Goal: Communication & Community: Answer question/provide support

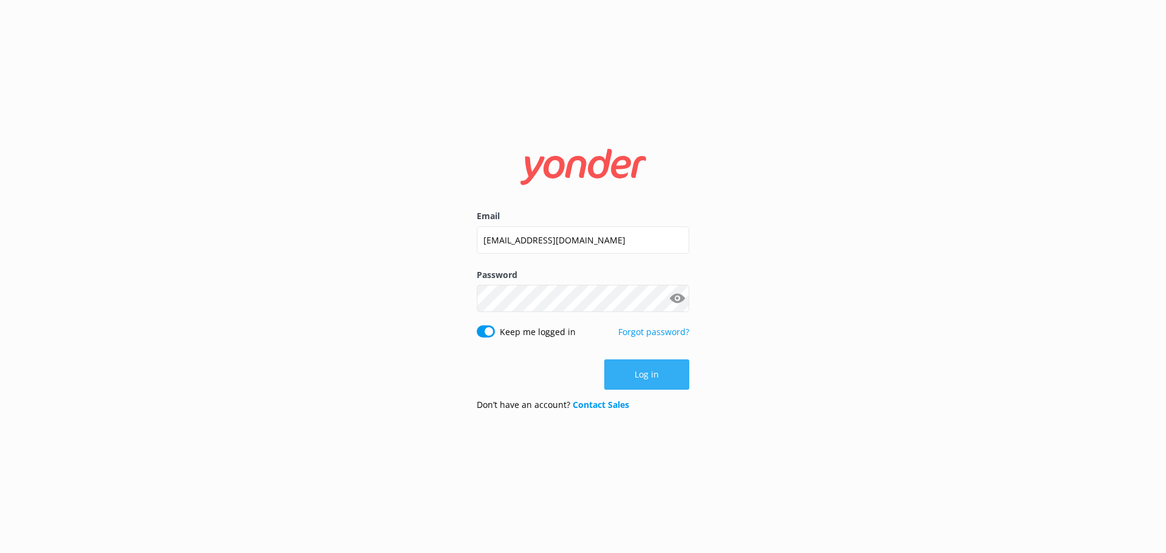
click at [665, 372] on button "Log in" at bounding box center [647, 375] width 85 height 30
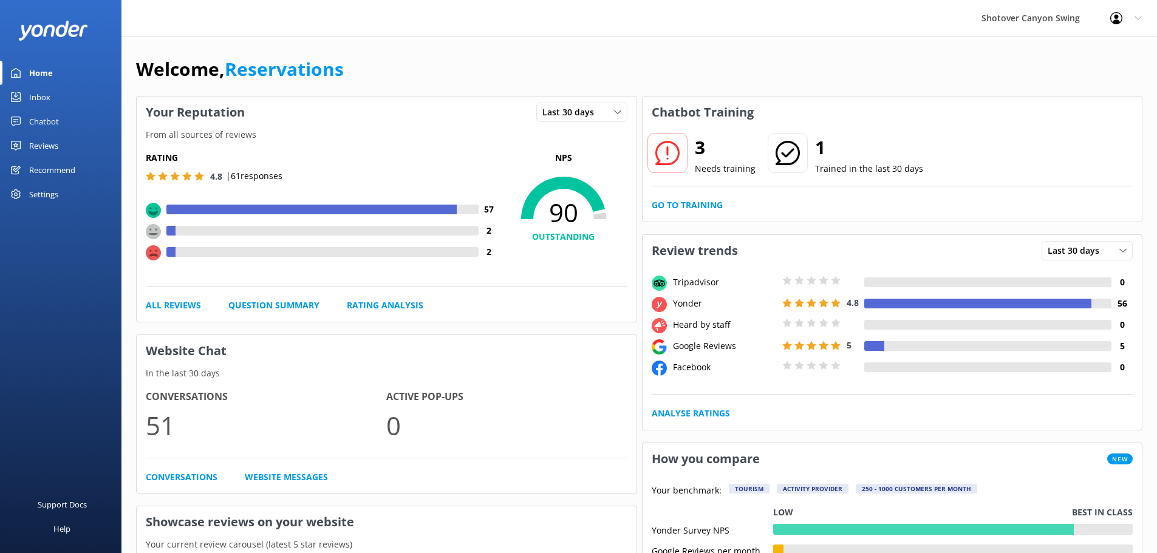
click at [49, 113] on div "Chatbot" at bounding box center [44, 121] width 30 height 24
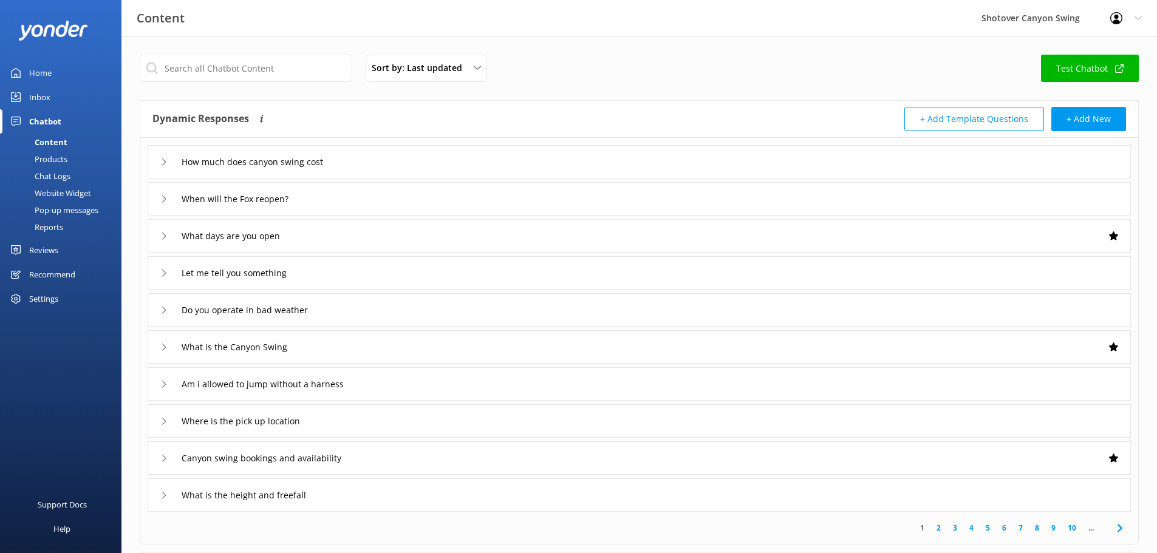
click at [77, 103] on link "Inbox" at bounding box center [61, 97] width 122 height 24
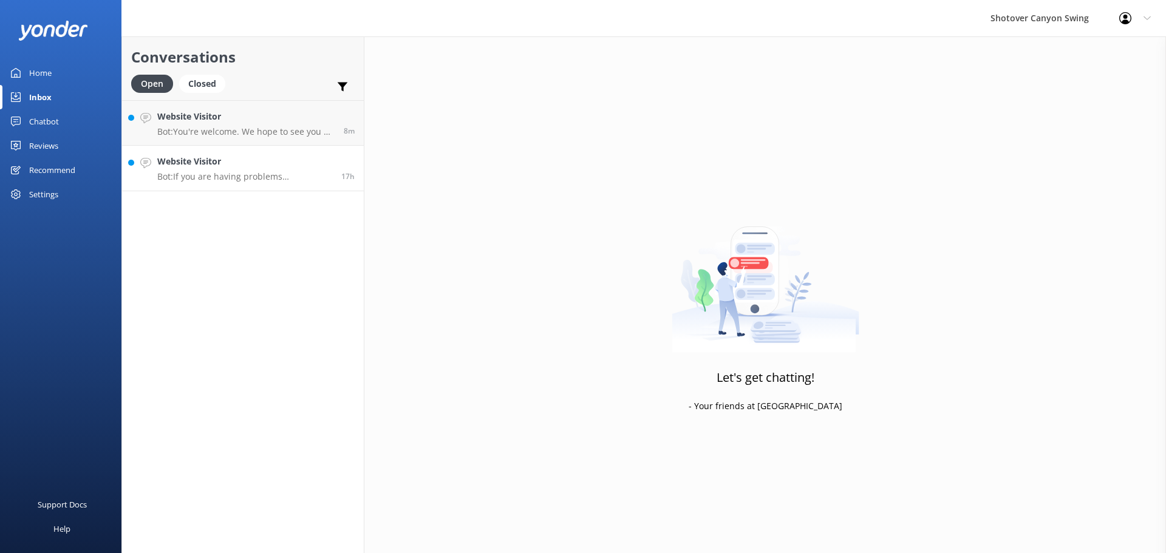
click at [224, 180] on p "Bot: If you are having problems downloading or viewing your photos and videos, …" at bounding box center [244, 176] width 175 height 11
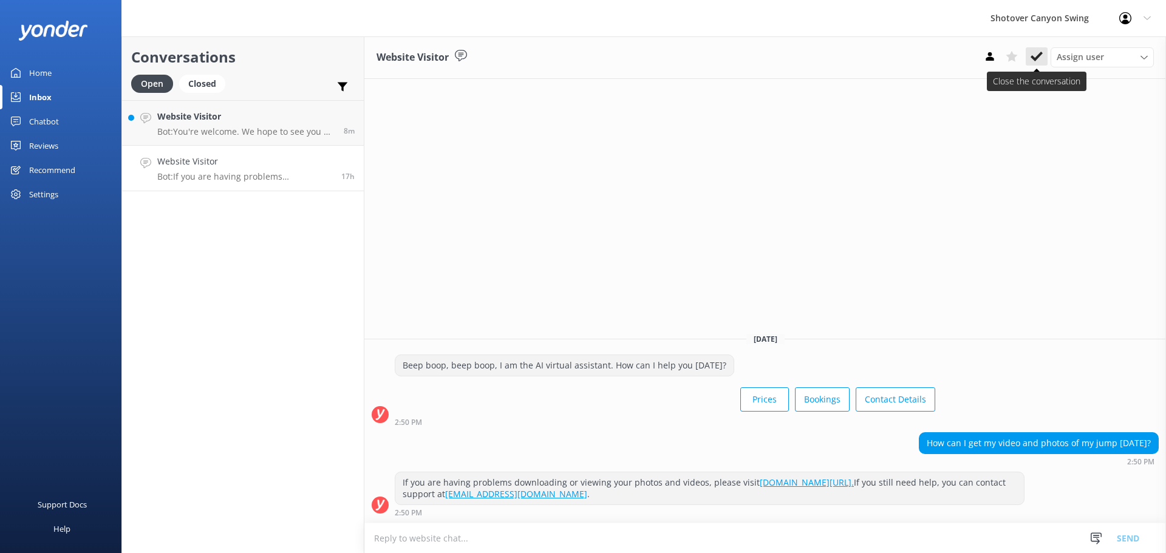
click at [1042, 60] on icon at bounding box center [1037, 56] width 12 height 12
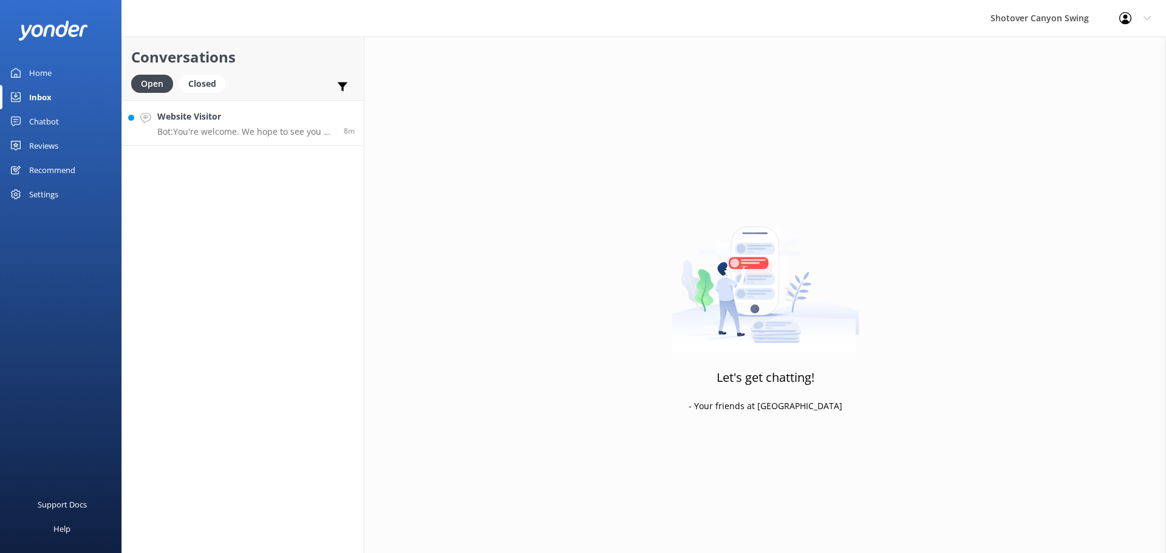
click at [272, 130] on p "Bot: You're welcome. We hope to see you at [GEOGRAPHIC_DATA] Swing soon!" at bounding box center [245, 131] width 177 height 11
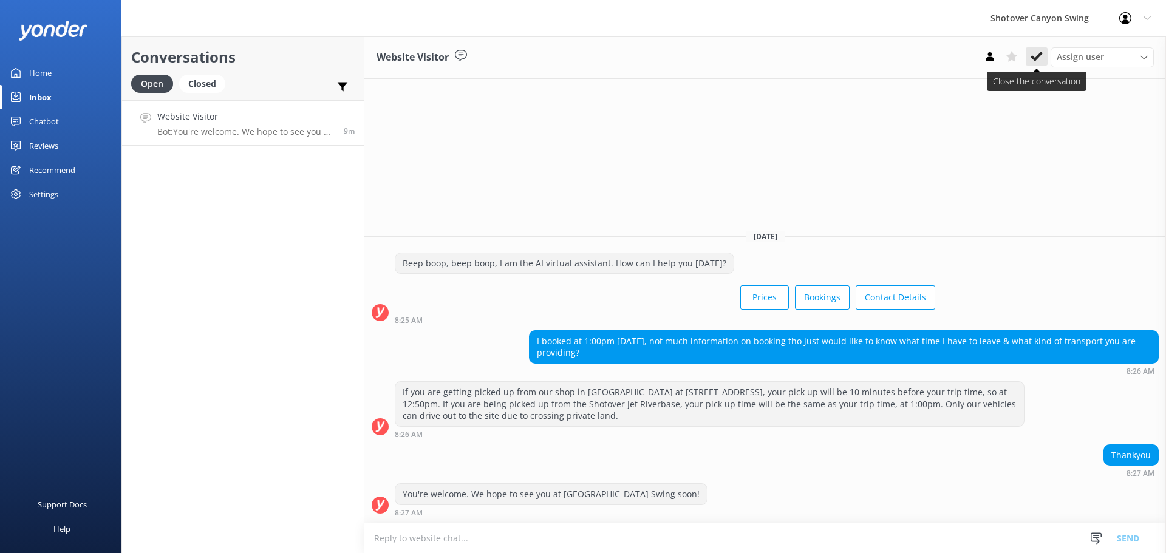
click at [1035, 53] on icon at bounding box center [1037, 56] width 12 height 12
